Goal: Check status: Verify the current state of an ongoing process or item

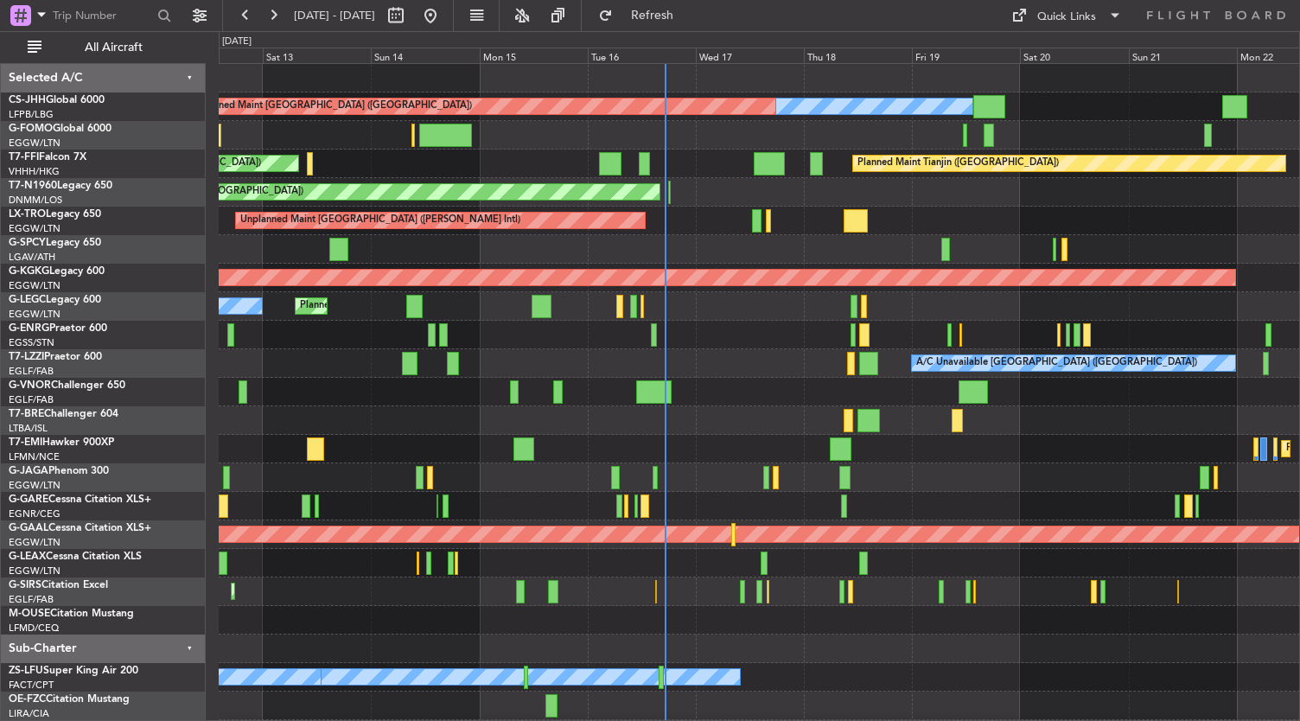
click at [590, 418] on div "Owner Planned Maint [GEOGRAPHIC_DATA] ([GEOGRAPHIC_DATA]) Planned Maint [GEOGRA…" at bounding box center [759, 406] width 1081 height 685
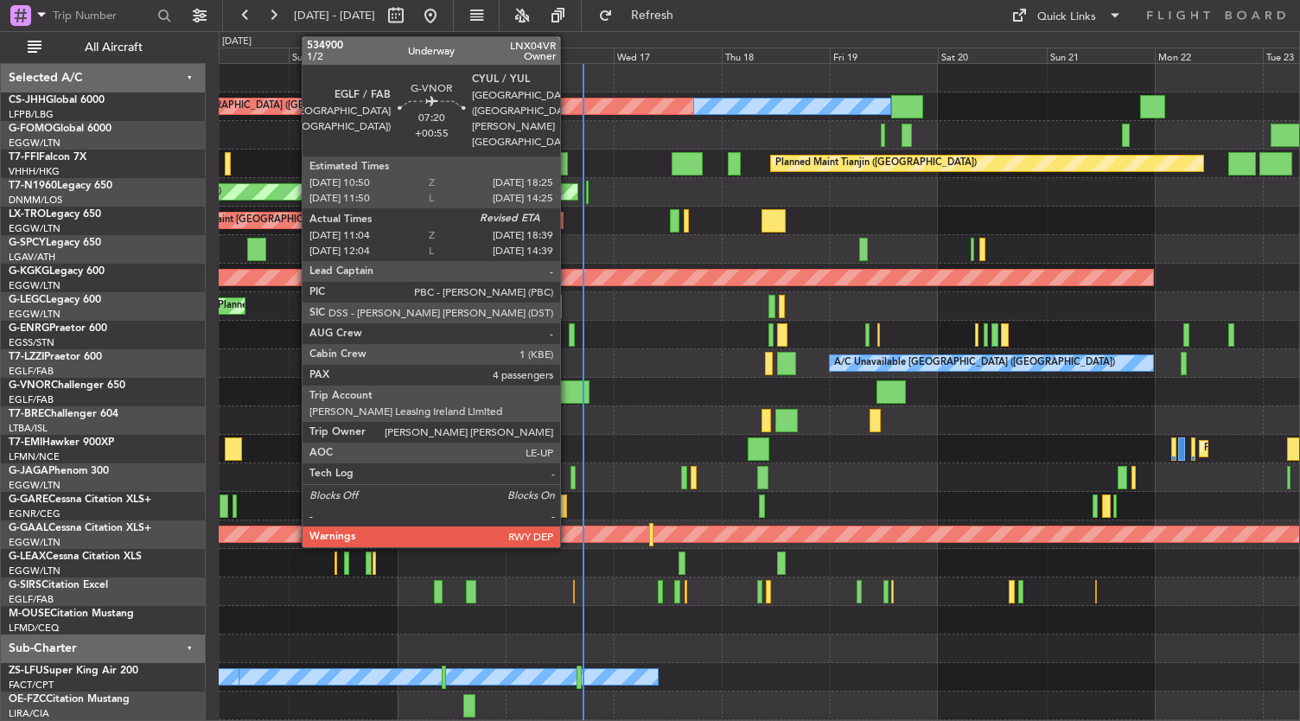
click at [569, 395] on div at bounding box center [571, 391] width 35 height 23
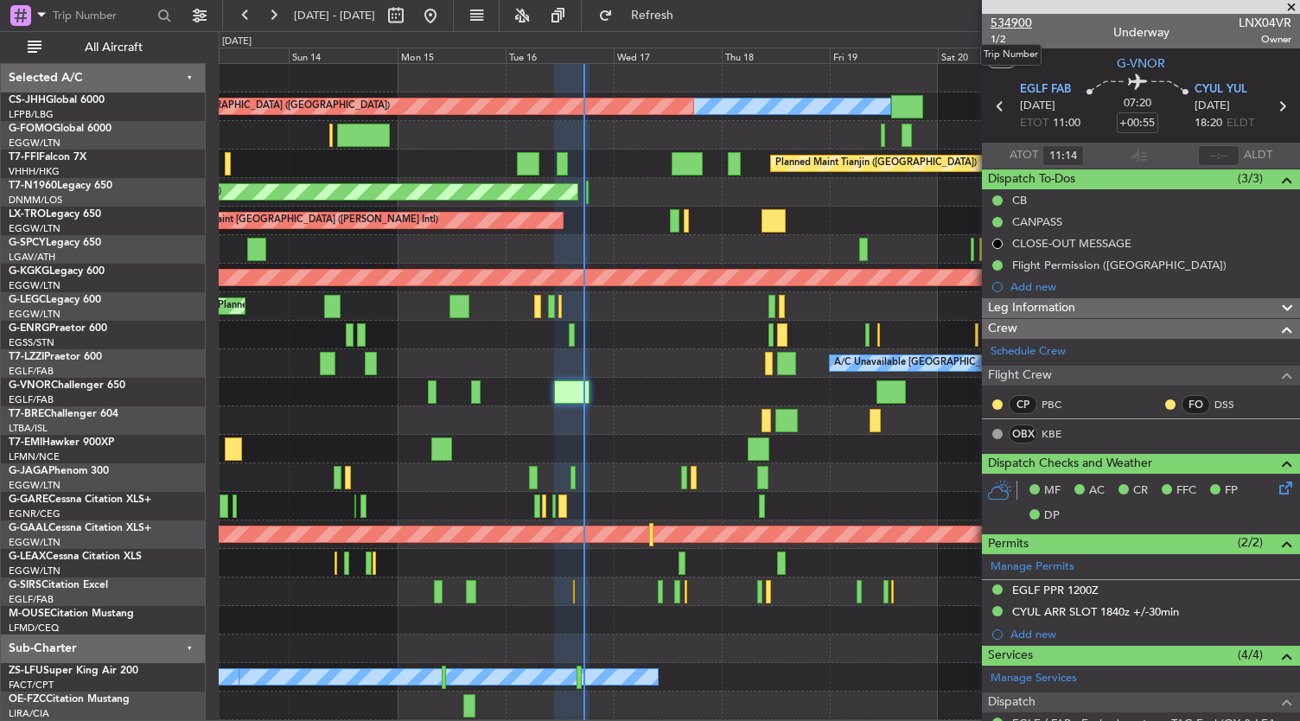
click at [1011, 20] on span "534900" at bounding box center [1011, 23] width 41 height 18
click at [647, 351] on div "A/C Unavailable [GEOGRAPHIC_DATA] ([GEOGRAPHIC_DATA])" at bounding box center [759, 363] width 1081 height 29
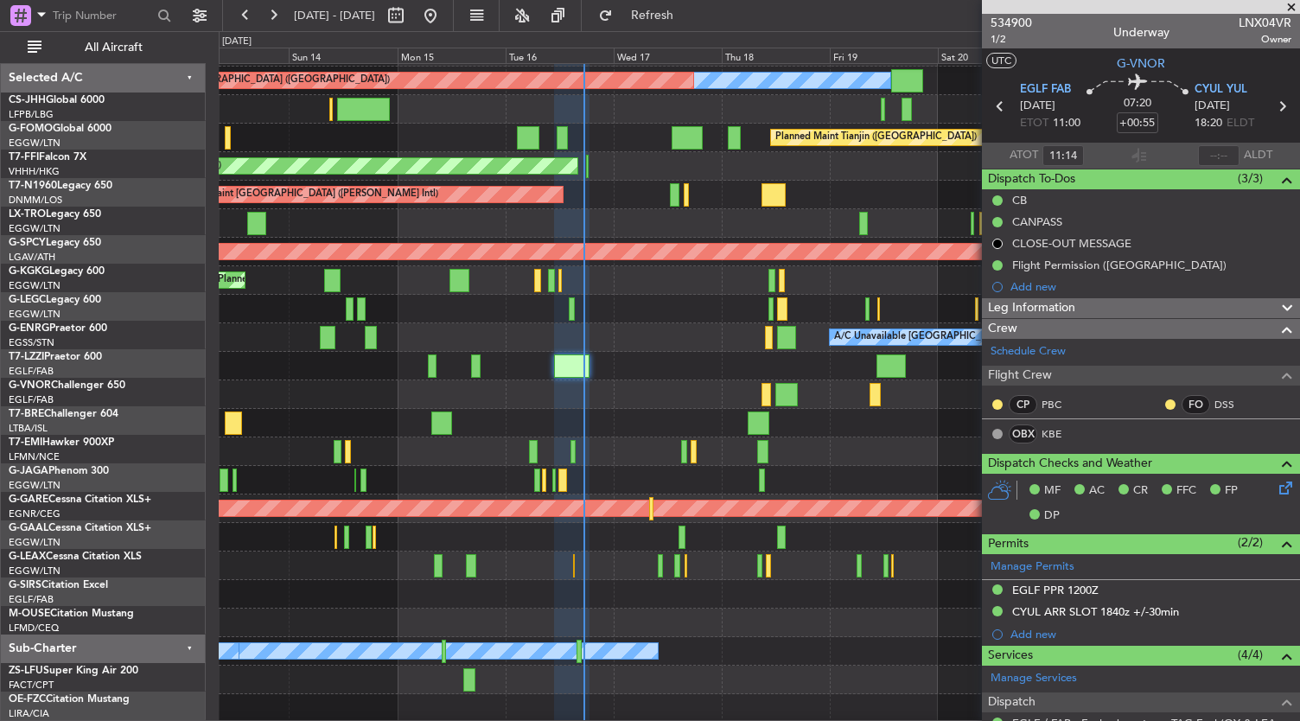
scroll to position [26, 0]
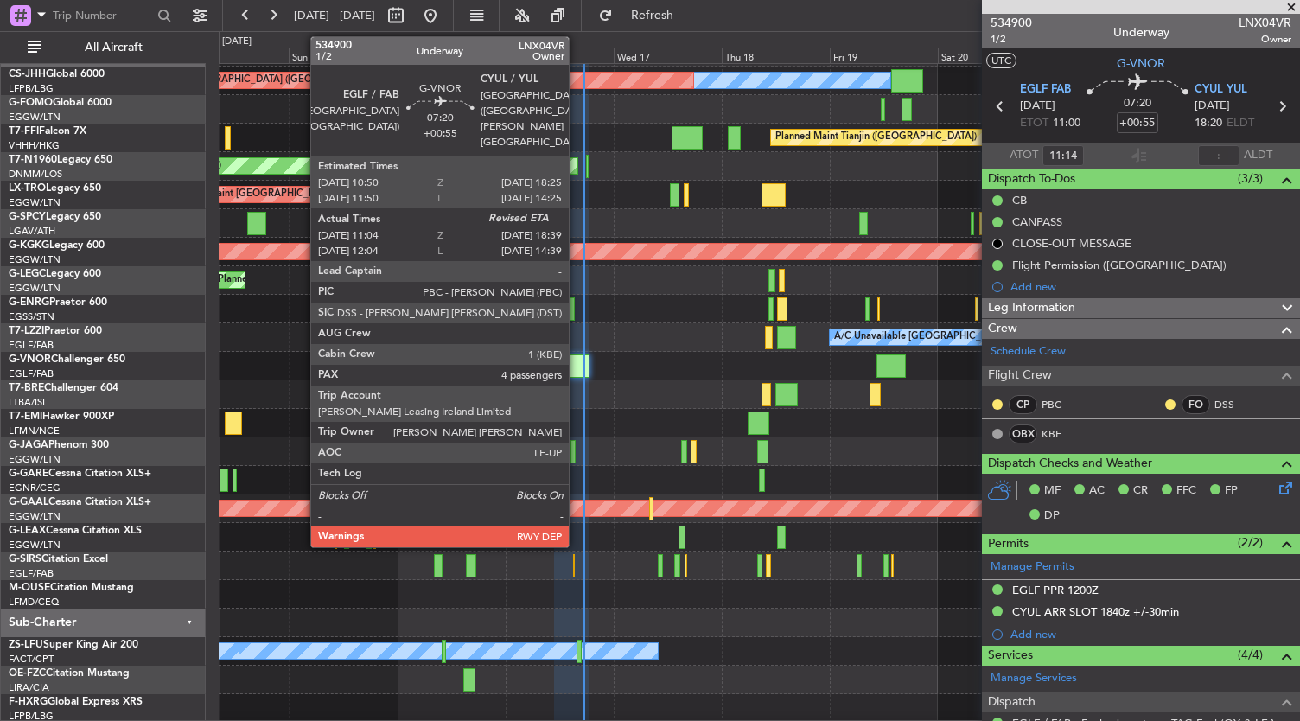
click at [577, 367] on div at bounding box center [571, 365] width 35 height 23
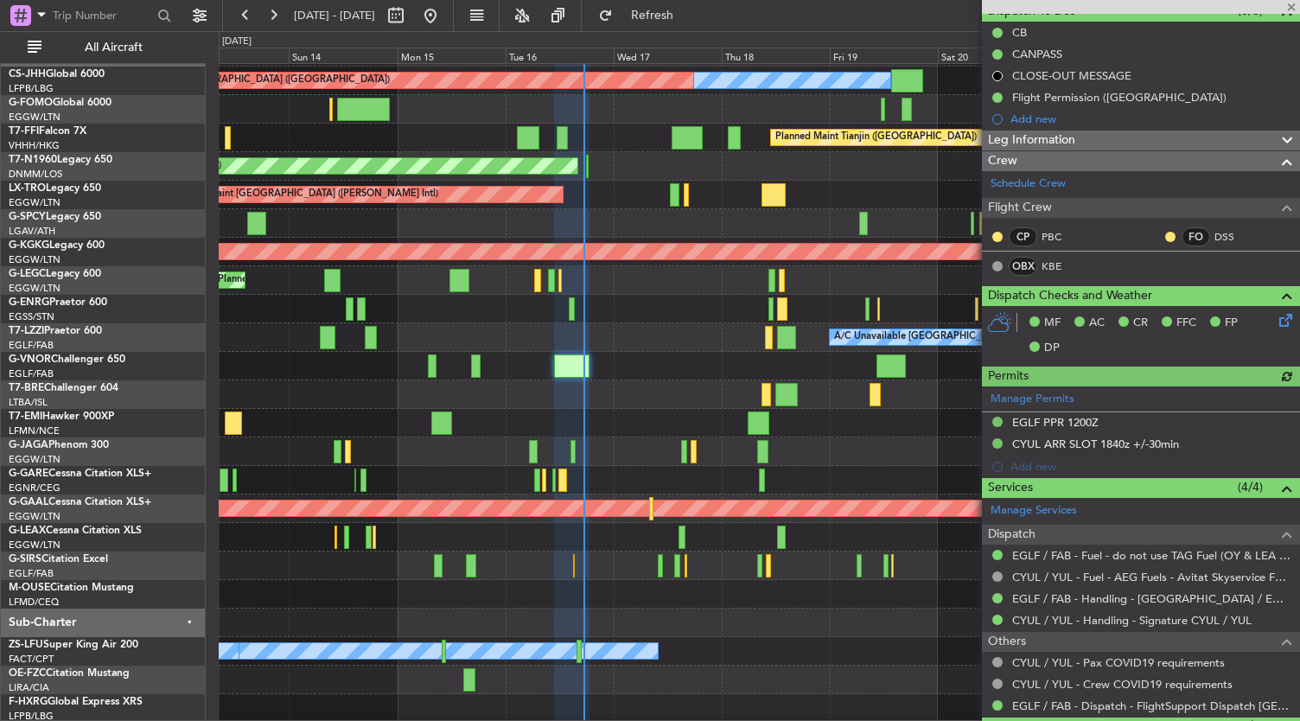
scroll to position [160, 0]
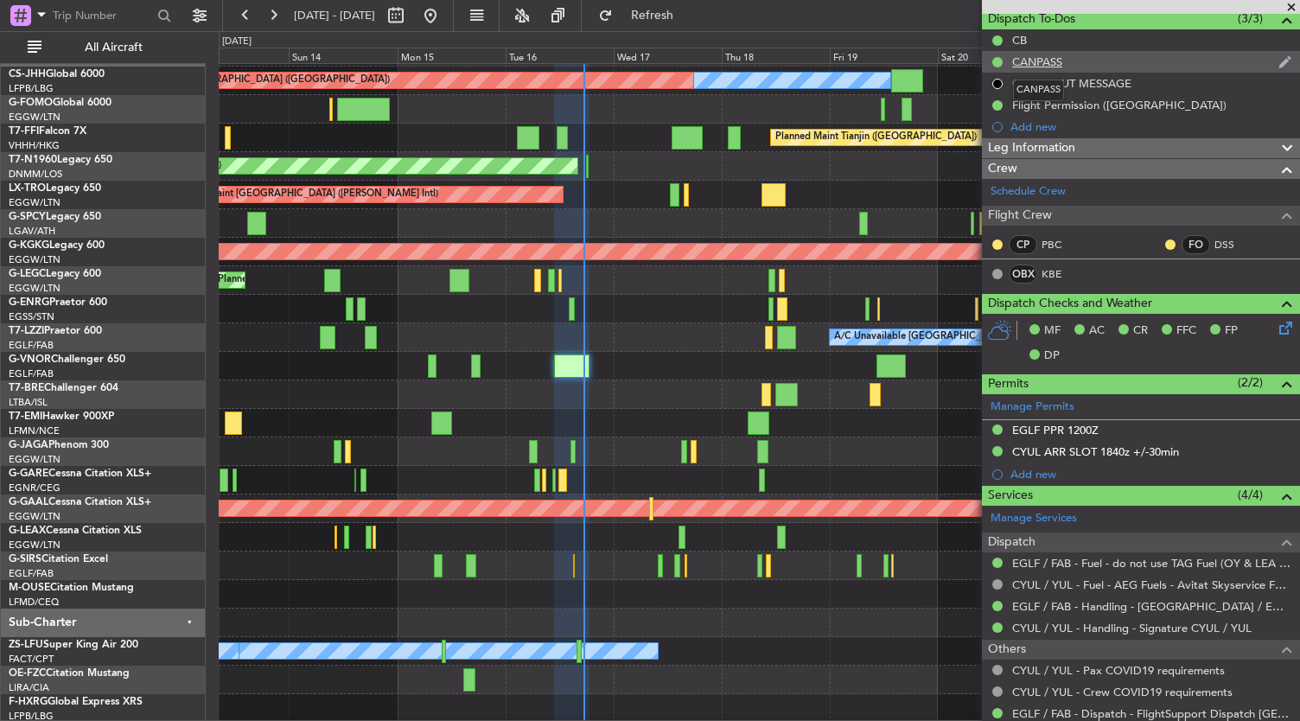
click at [1041, 60] on div "CANPASS" at bounding box center [1037, 61] width 50 height 15
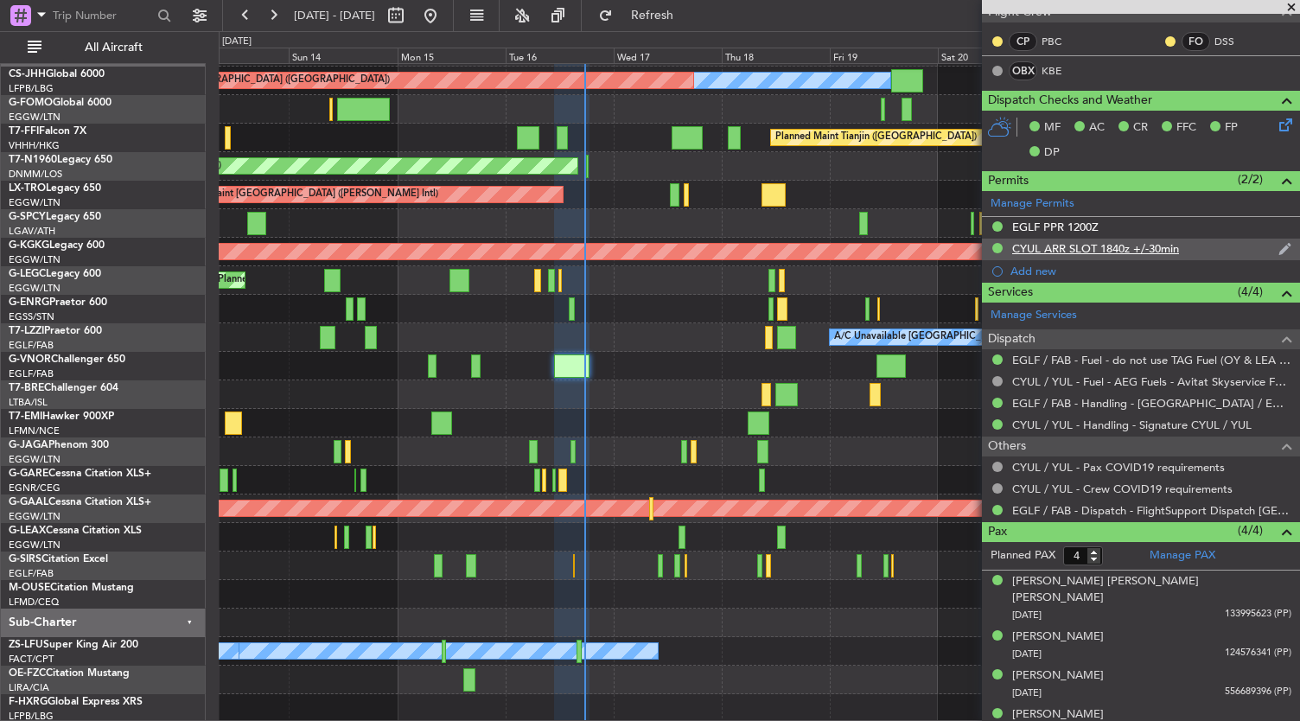
scroll to position [0, 0]
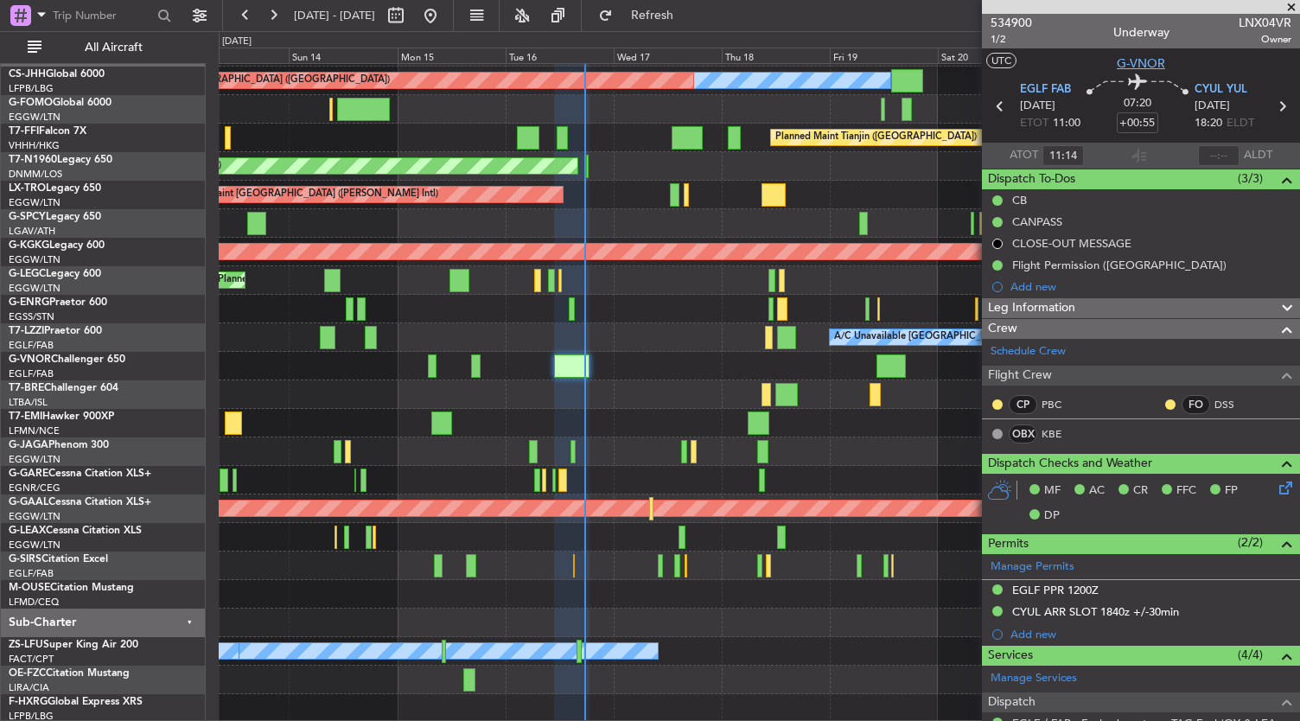
click at [1145, 60] on span "G-VNOR" at bounding box center [1141, 63] width 48 height 18
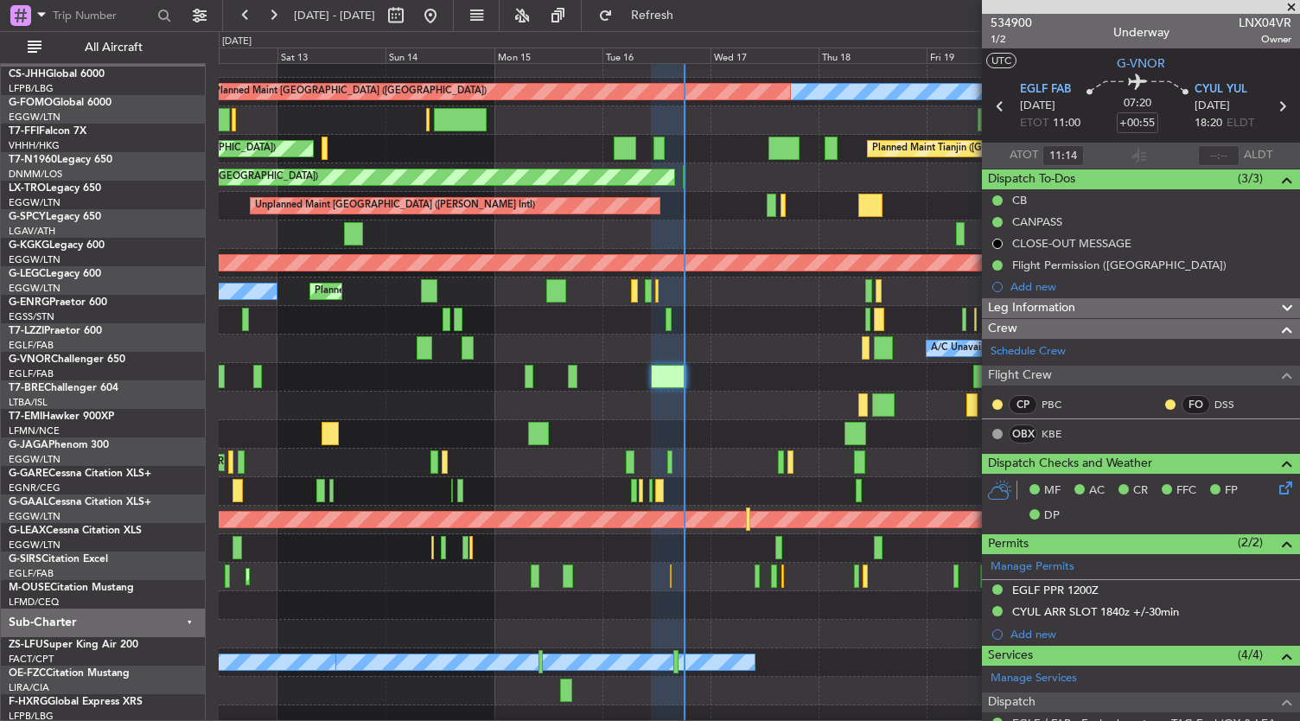
scroll to position [12, 0]
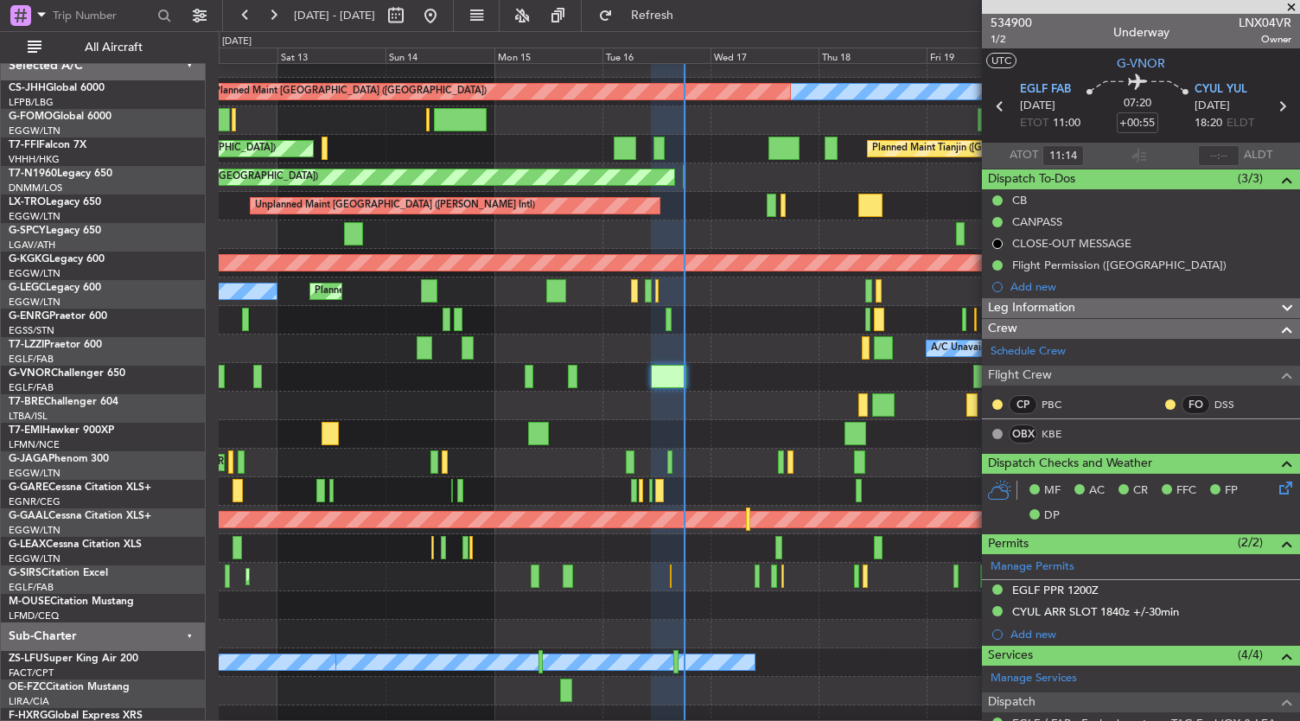
click at [707, 398] on div at bounding box center [759, 406] width 1081 height 29
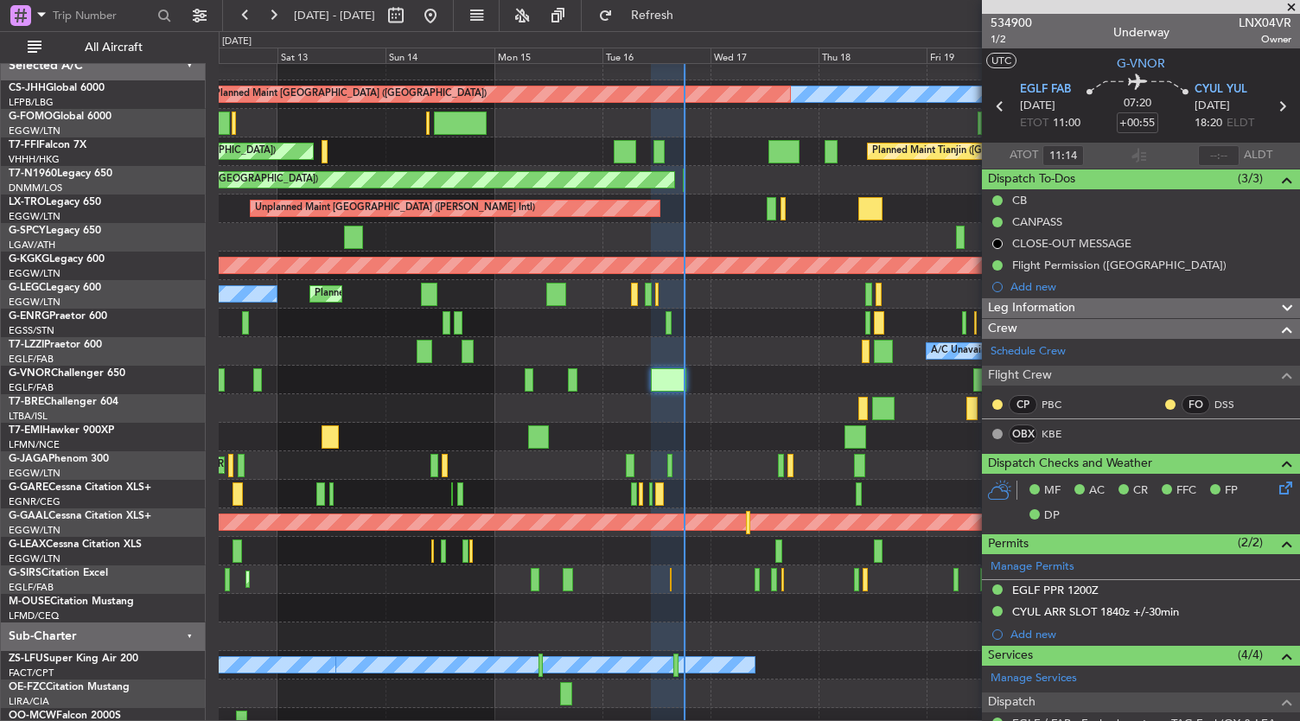
click at [648, 480] on div at bounding box center [759, 494] width 1081 height 29
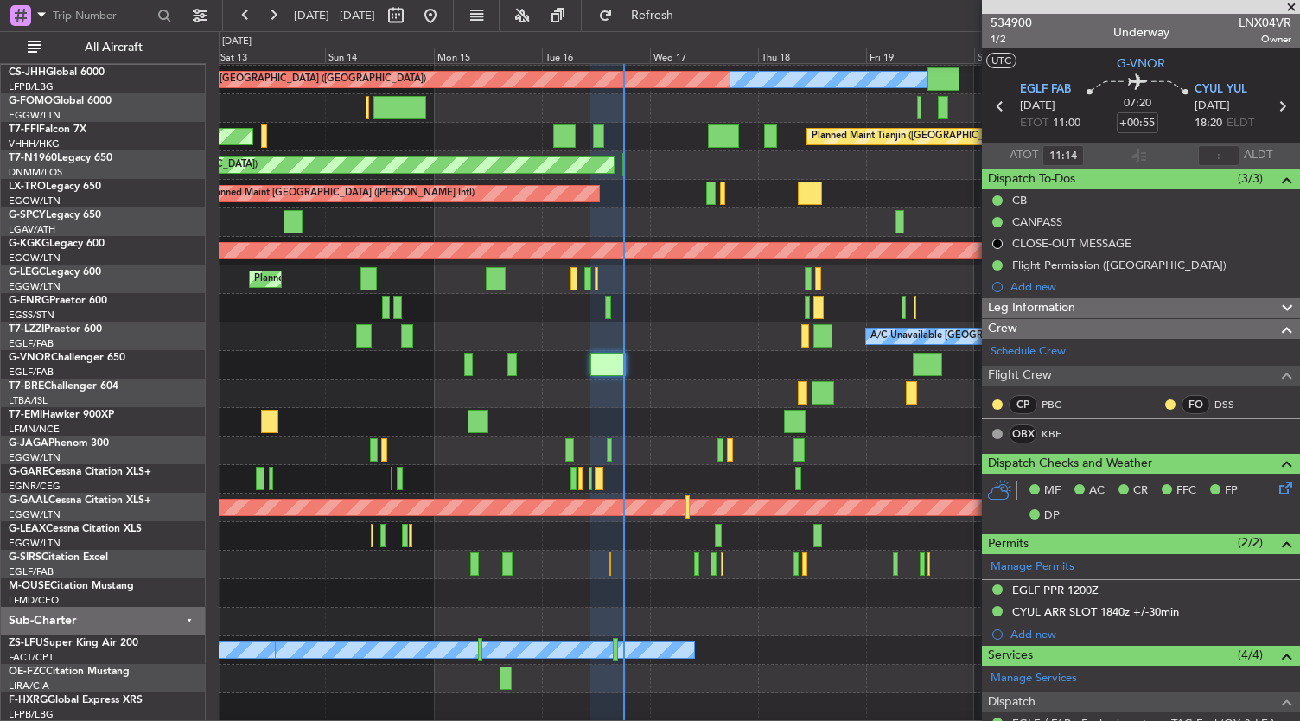
scroll to position [26, 0]
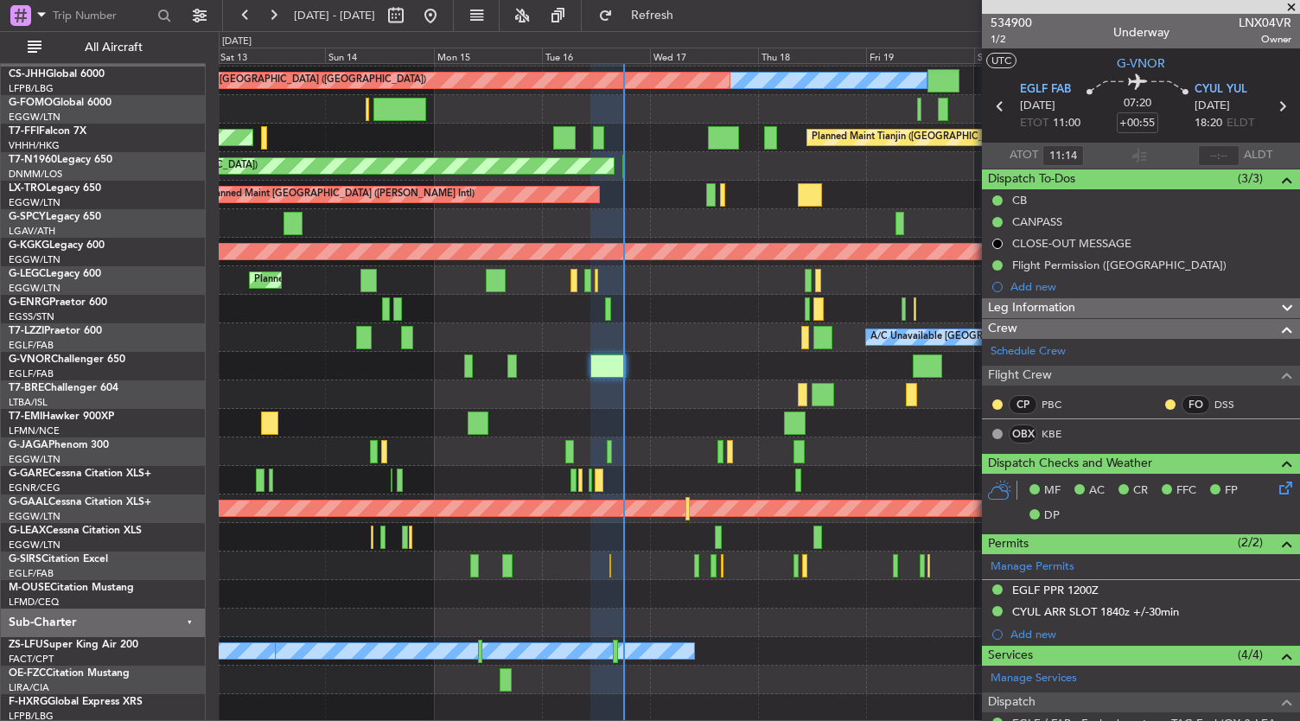
click at [723, 532] on div "Planned Maint [GEOGRAPHIC_DATA] ([GEOGRAPHIC_DATA])" at bounding box center [759, 537] width 1081 height 29
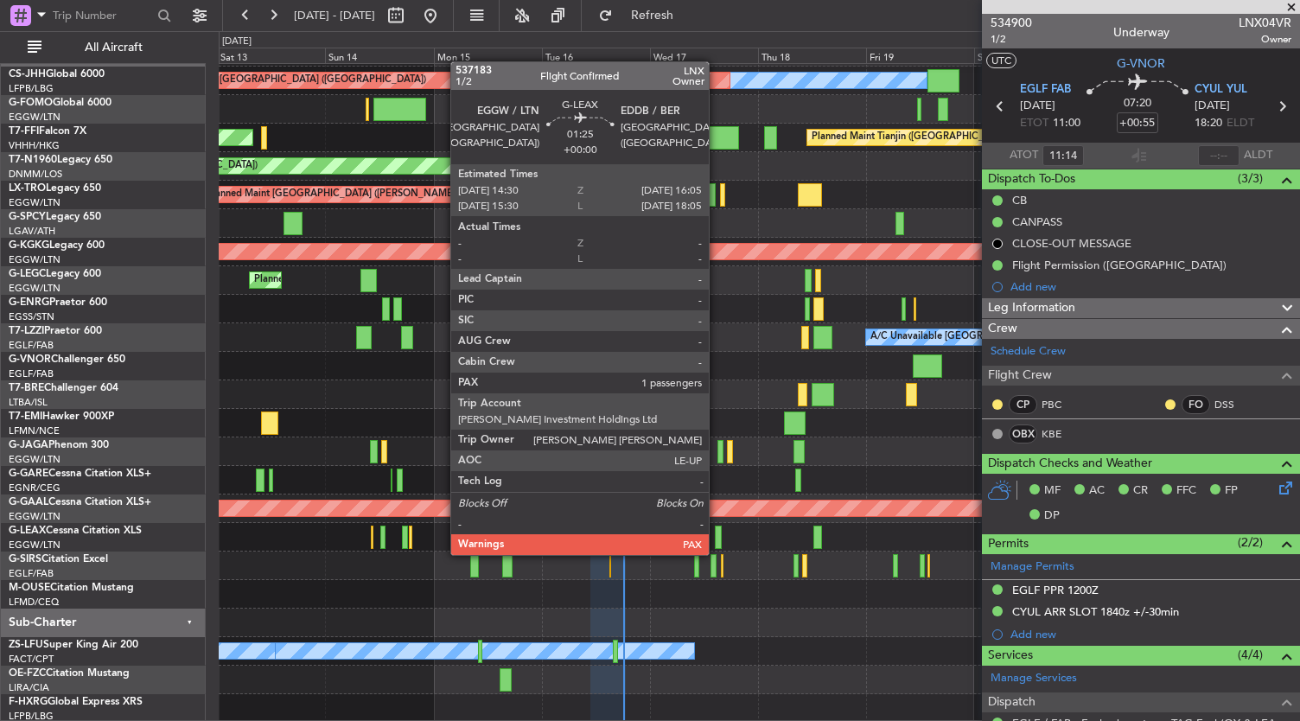
click at [717, 538] on div at bounding box center [719, 537] width 8 height 23
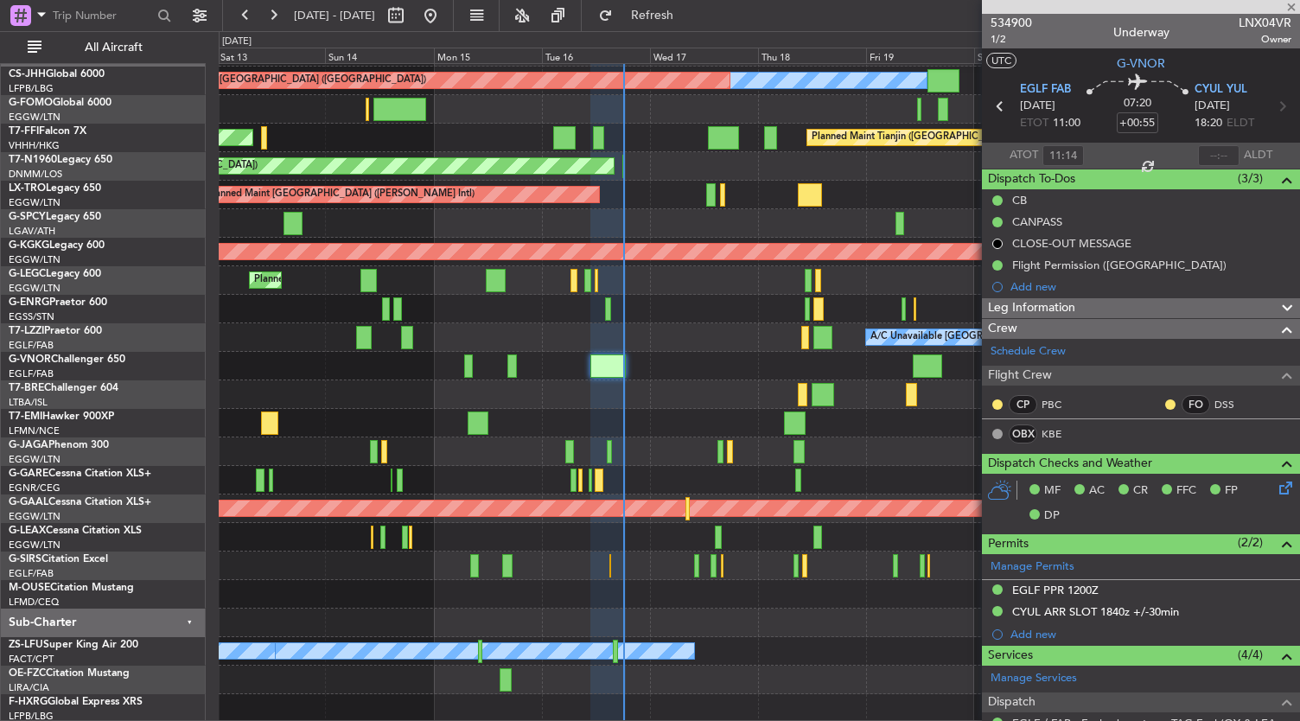
type input "1"
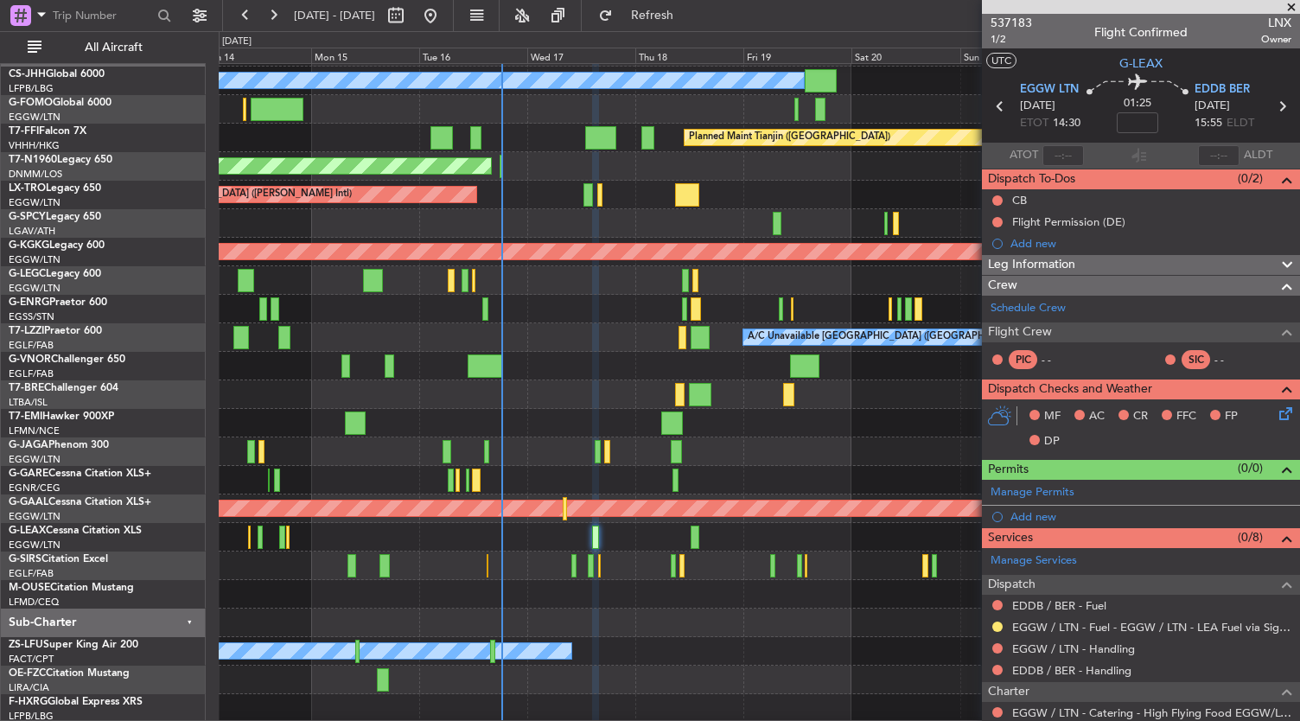
click at [569, 390] on div at bounding box center [759, 394] width 1081 height 29
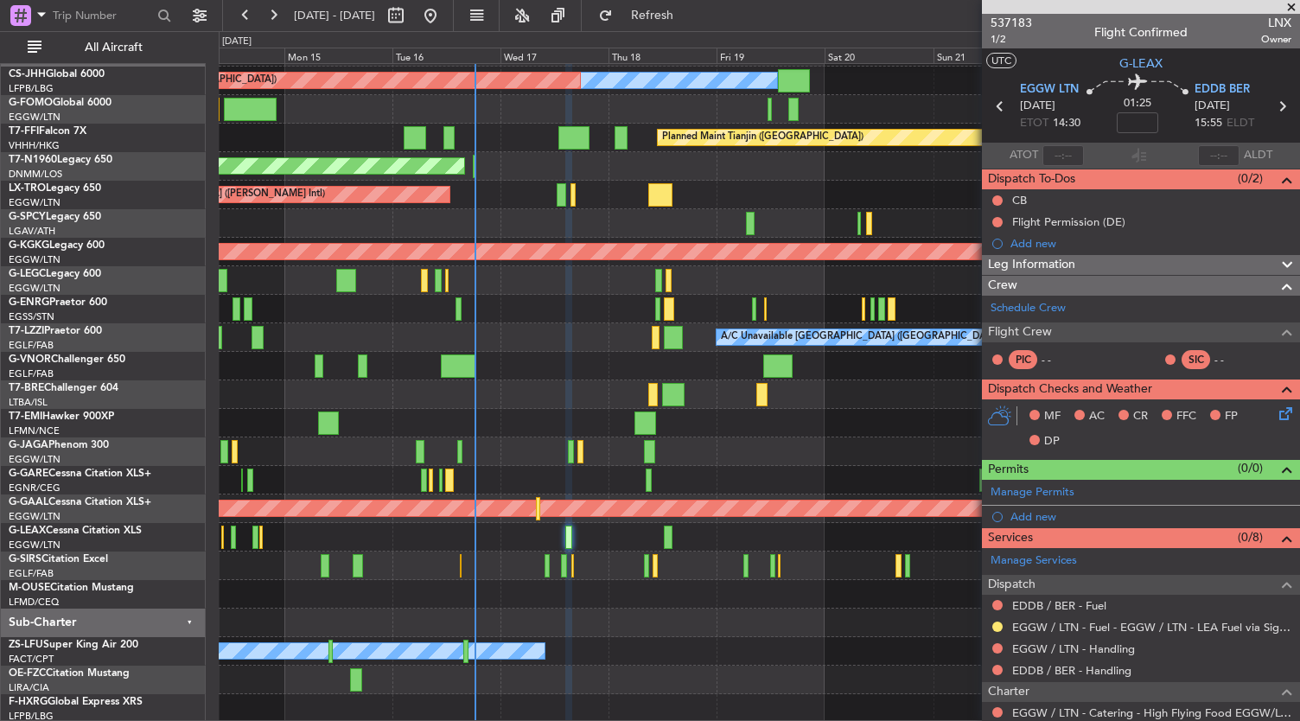
click at [660, 671] on div at bounding box center [759, 680] width 1081 height 29
click at [626, 622] on div at bounding box center [759, 623] width 1081 height 29
click at [743, 446] on div "Planned Maint [GEOGRAPHIC_DATA] ([GEOGRAPHIC_DATA])" at bounding box center [759, 451] width 1081 height 29
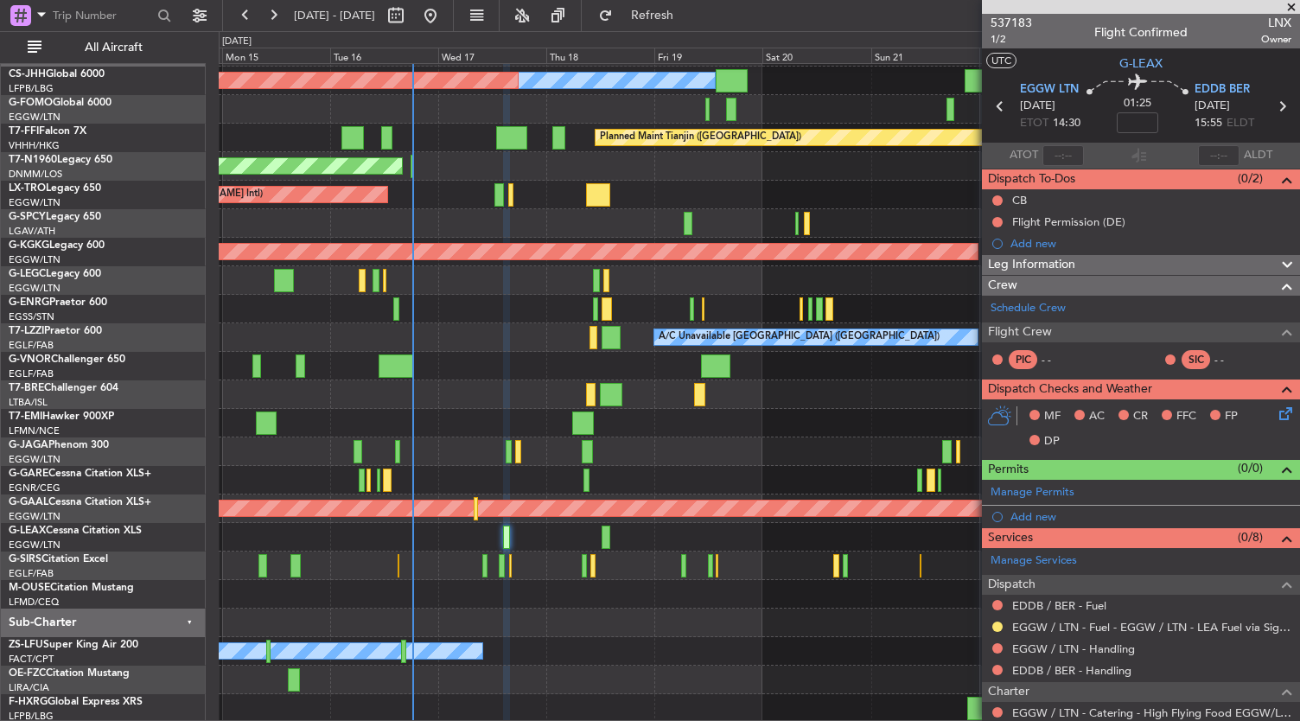
click at [800, 453] on div "Planned Maint [GEOGRAPHIC_DATA] ([GEOGRAPHIC_DATA])" at bounding box center [759, 451] width 1081 height 29
